Goal: Answer question/provide support

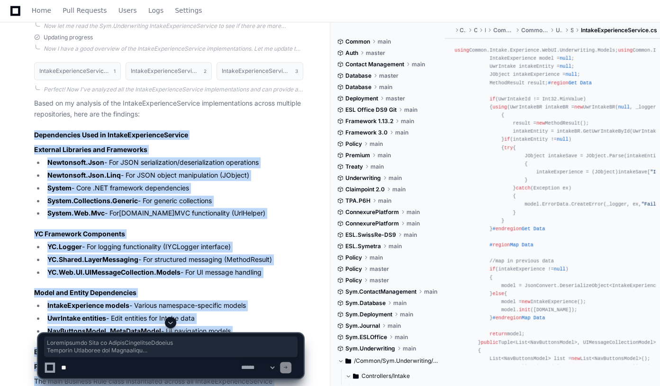
scroll to position [403, 0]
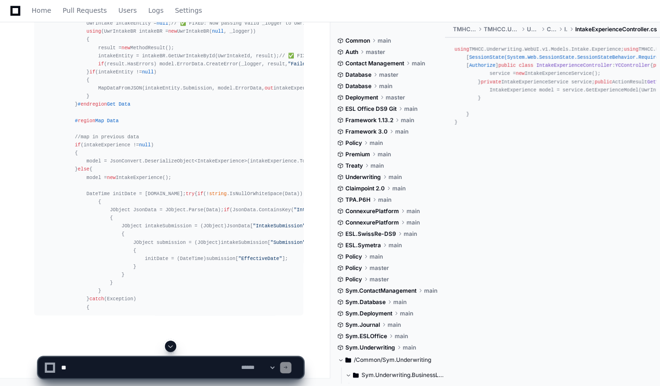
scroll to position [4882, 0]
click at [172, 350] on span at bounding box center [171, 347] width 8 height 8
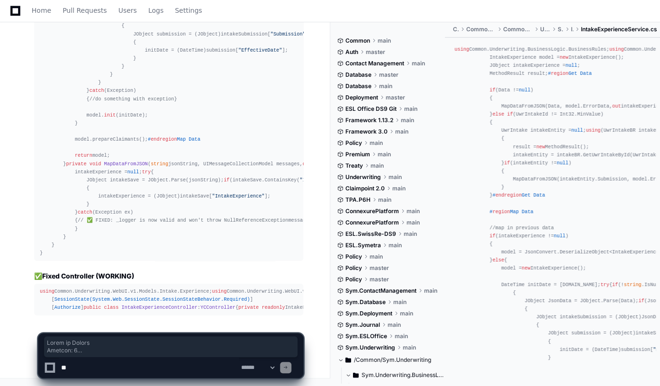
scroll to position [6380, 0]
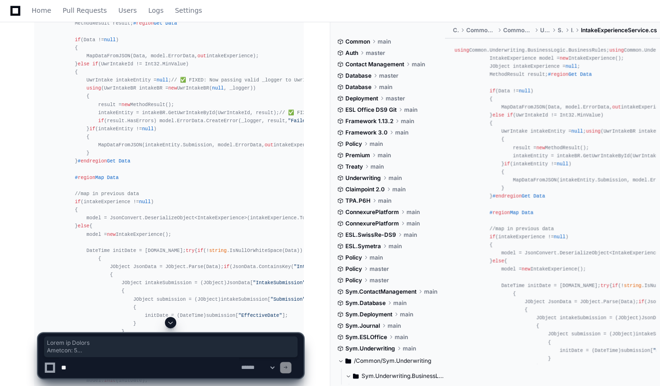
scroll to position [4526, 0]
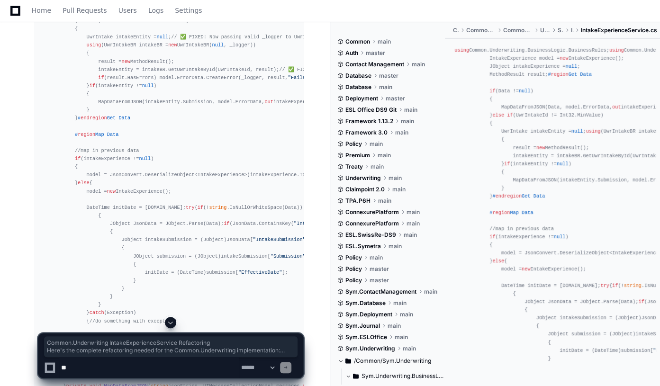
drag, startPoint x: 30, startPoint y: 106, endPoint x: 132, endPoint y: 199, distance: 137.8
click at [113, 254] on div "PlayerZero a minute ago Thinking Making a plan The user is specifically asking …" at bounding box center [159, 33] width 288 height 1667
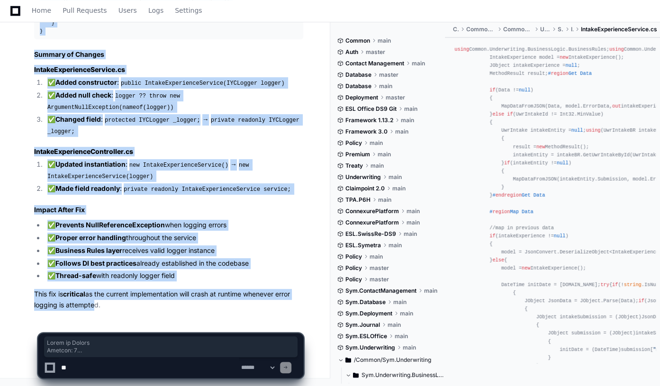
scroll to position [6724, 0]
drag, startPoint x: 29, startPoint y: 93, endPoint x: 97, endPoint y: 165, distance: 98.6
